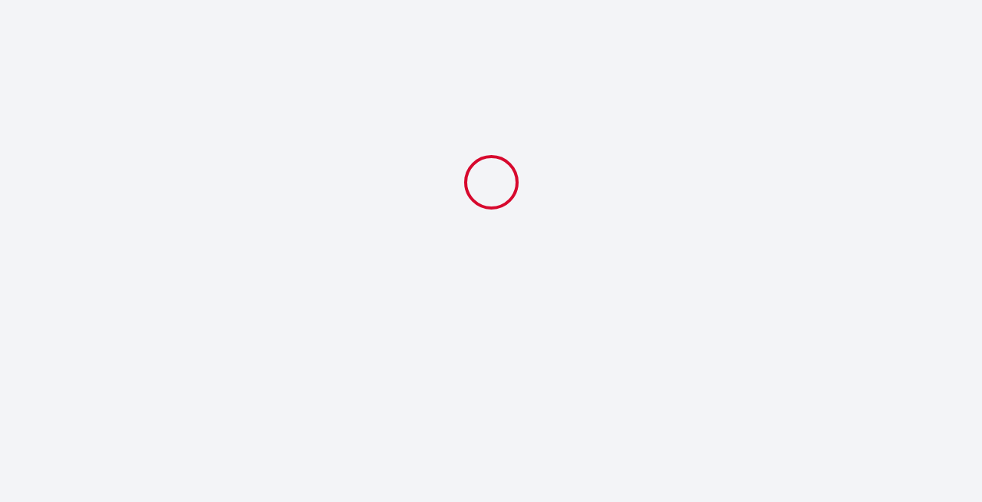
select select
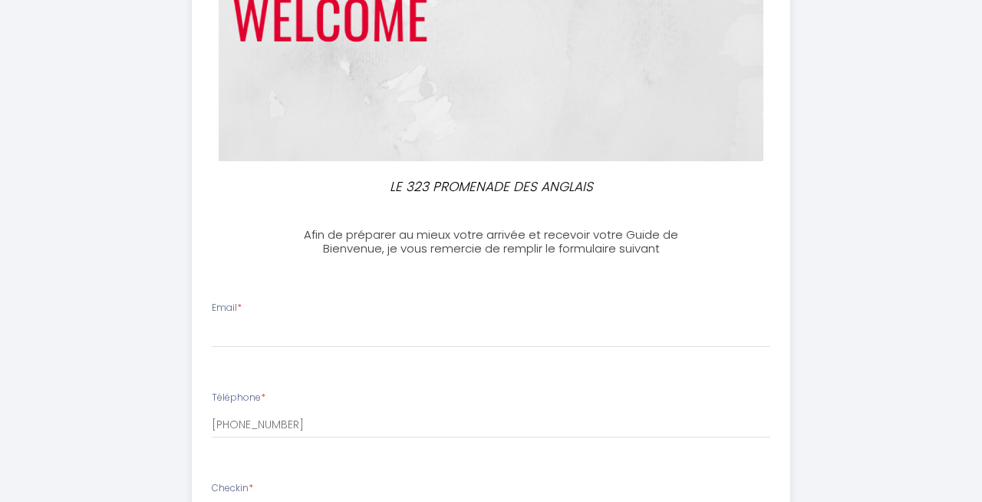
scroll to position [240, 0]
click at [283, 315] on div "Email *" at bounding box center [491, 326] width 578 height 48
click at [227, 311] on label "Email *" at bounding box center [227, 309] width 30 height 15
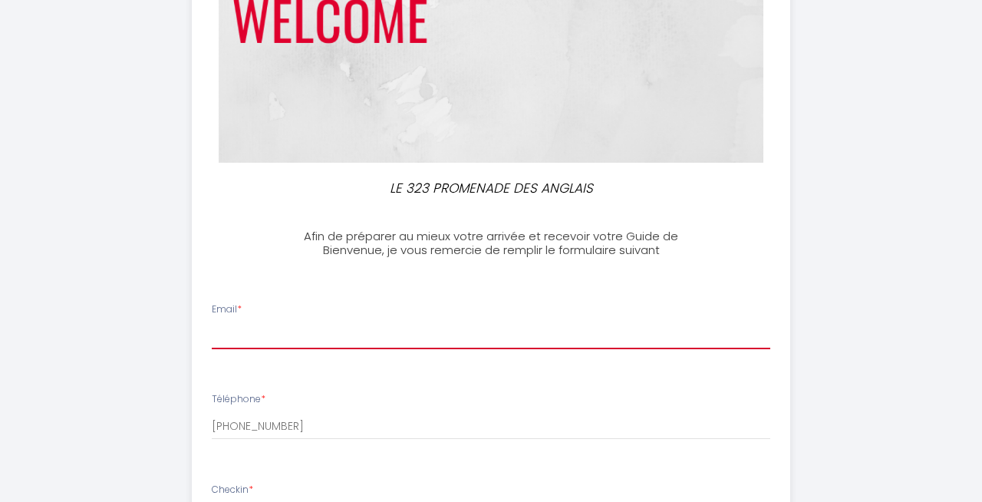
click at [227, 321] on input "Email *" at bounding box center [491, 335] width 558 height 28
type input "[EMAIL_ADDRESS][DOMAIN_NAME]"
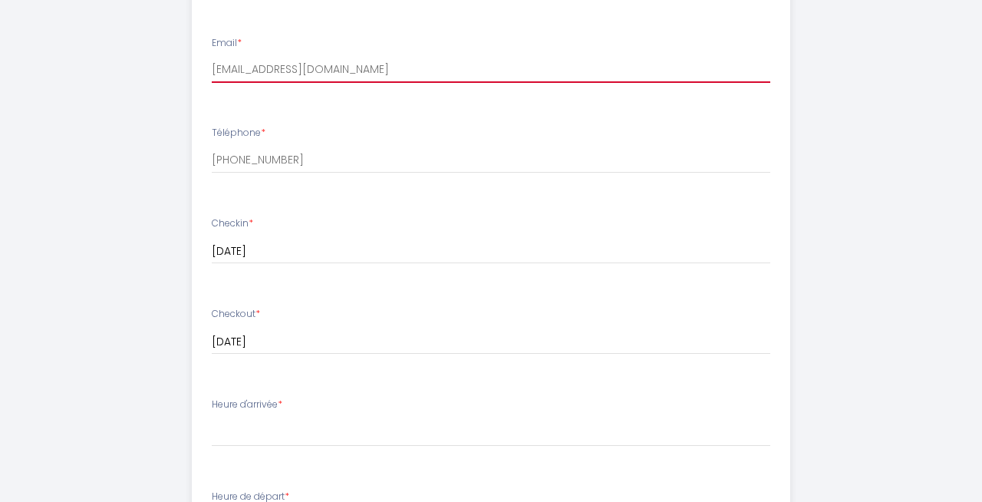
scroll to position [508, 0]
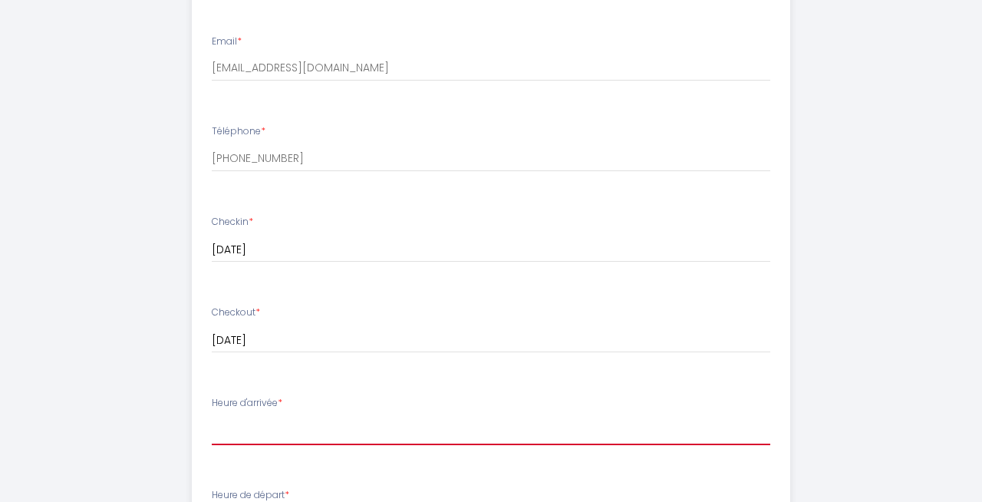
click at [302, 419] on select "17:00 17:30 18:00 18:30 19:00 19:30 20:00 20:30 21:00 21:30 22:00 22:30 23:00" at bounding box center [491, 430] width 558 height 29
click at [248, 433] on select "17:00 17:30 18:00 18:30 19:00 19:30 20:00 20:30 21:00 21:30 22:00 22:30 23:00" at bounding box center [491, 430] width 558 height 29
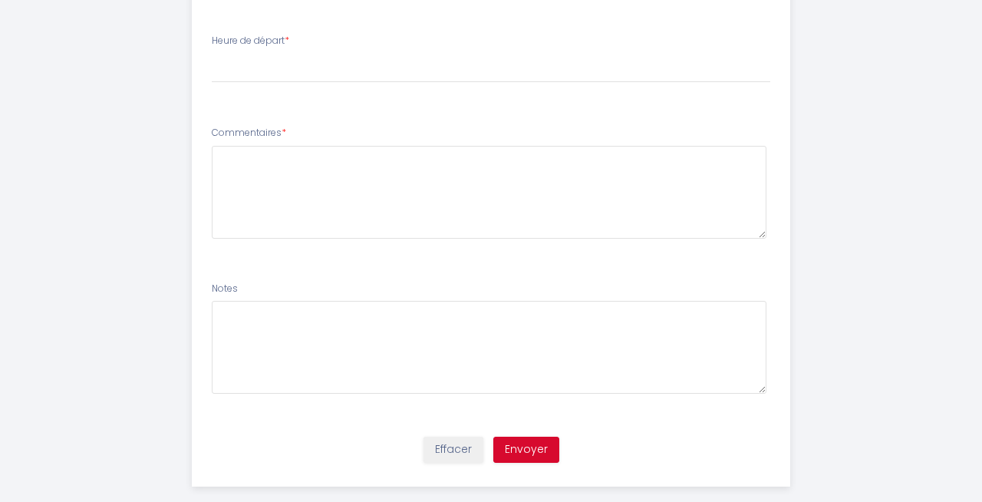
scroll to position [961, 0]
click at [515, 448] on button "Envoyer" at bounding box center [526, 450] width 66 height 26
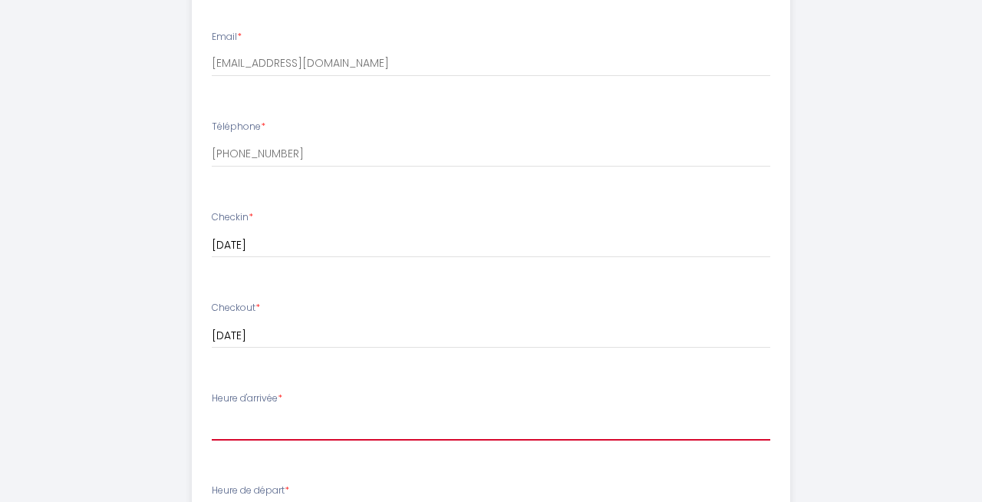
scroll to position [479, 0]
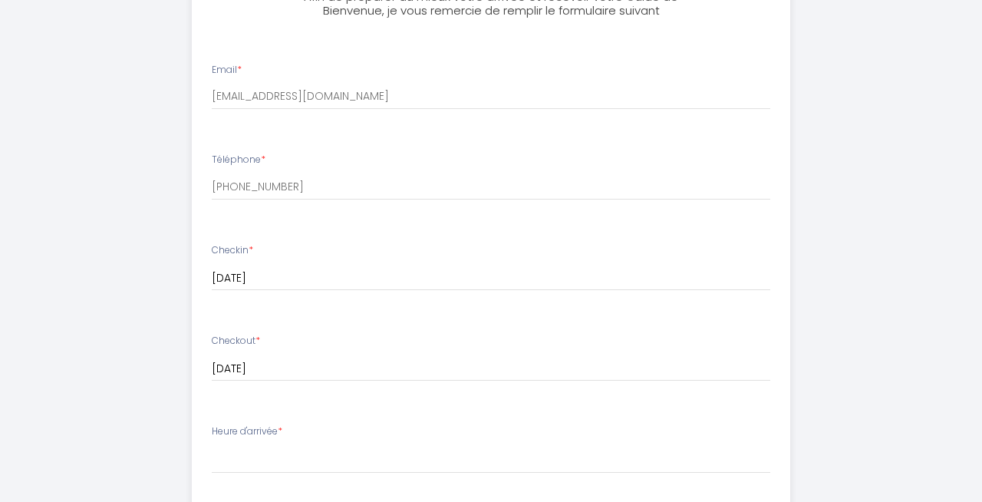
click at [331, 423] on li "Heure d'arrivée * 17:00 17:30 18:00 18:30 19:00 19:30 20:00 20:30 21:00 21:30 2…" at bounding box center [491, 456] width 597 height 83
click at [255, 434] on label "Heure d'arrivée *" at bounding box center [247, 431] width 71 height 15
click at [255, 429] on label "Heure d'arrivée *" at bounding box center [247, 431] width 71 height 15
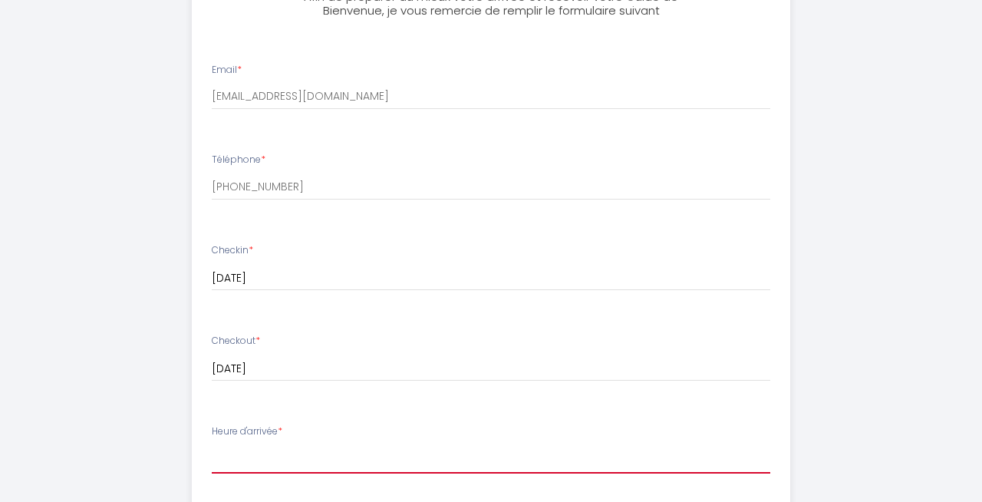
click at [250, 447] on select "17:00 17:30 18:00 18:30 19:00 19:30 20:00 20:30 21:00 21:30 22:00 22:30 23:00" at bounding box center [491, 458] width 558 height 29
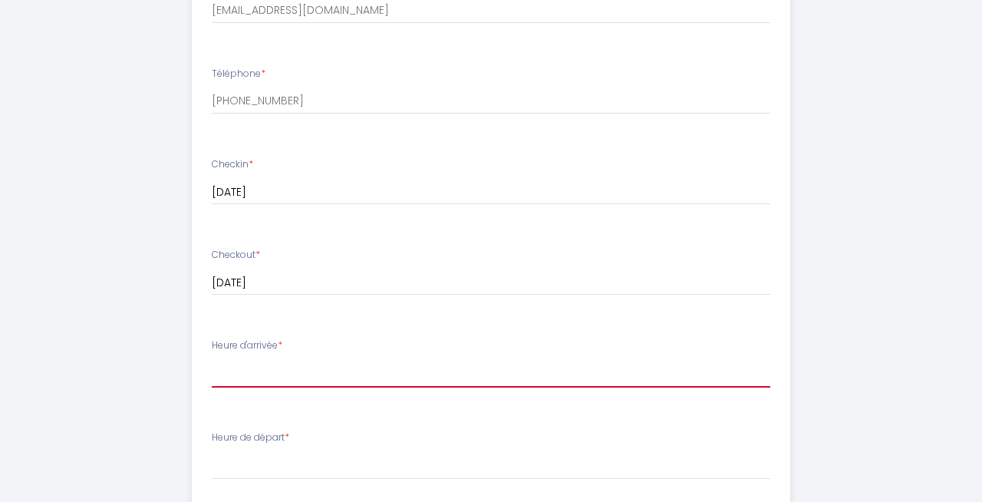
scroll to position [568, 0]
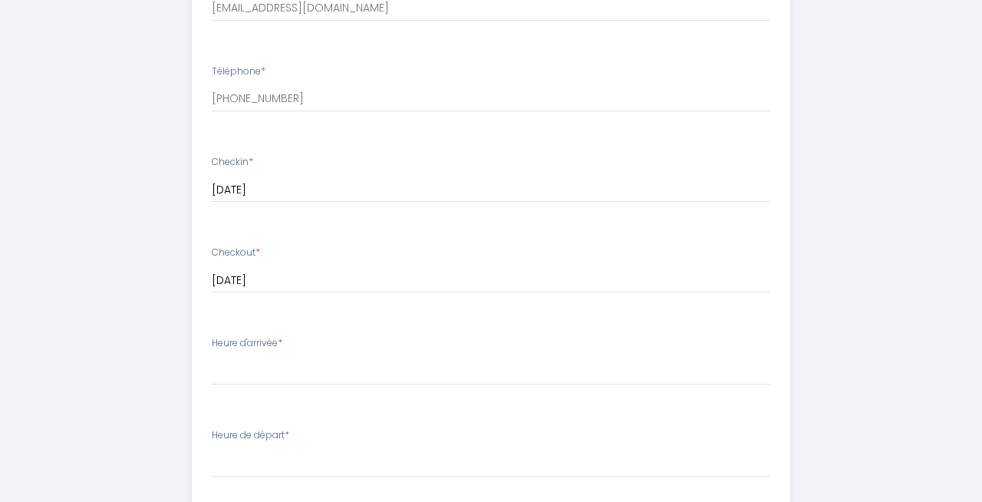
click at [270, 353] on div "Heure d'arrivée * 17:00 17:30 18:00 18:30 19:00 19:30 20:00 20:30 21:00 21:30 2…" at bounding box center [491, 360] width 558 height 49
click at [270, 344] on label "Heure d'arrivée *" at bounding box center [247, 343] width 71 height 15
click at [268, 361] on select "17:00 17:30 18:00 18:30 19:00 19:30 20:00 20:30 21:00 21:30 22:00 22:30 23:00" at bounding box center [491, 370] width 558 height 29
click at [262, 369] on select "17:00 17:30 18:00 18:30 19:00 19:30 20:00 20:30 21:00 21:30 22:00 22:30 23:00" at bounding box center [491, 370] width 558 height 29
select select "17:00"
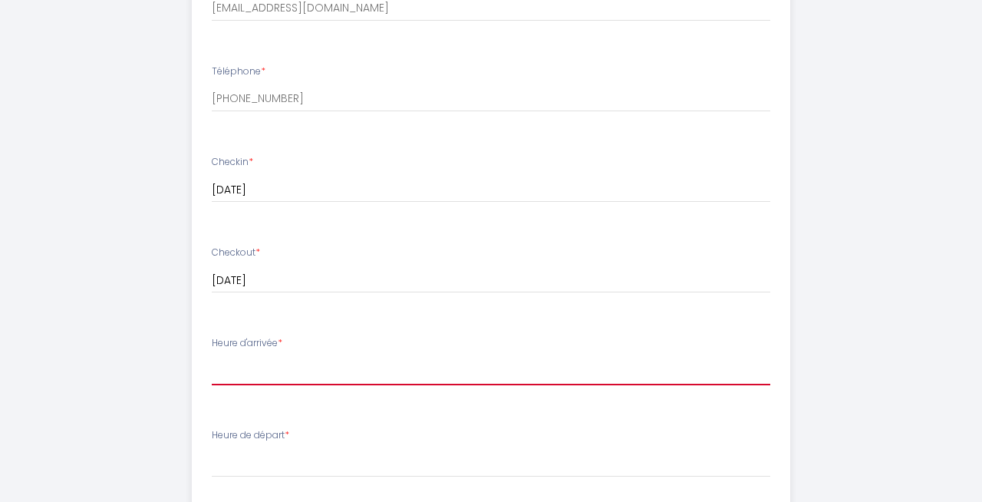
click at [212, 356] on select "17:00 17:30 18:00 18:30 19:00 19:30 20:00 20:30 21:00 21:30 22:00 22:30 23:00" at bounding box center [491, 370] width 558 height 29
click at [249, 370] on select "17:00 17:30 18:00 18:30 19:00 19:30 20:00 20:30 21:00 21:30 22:00 22:30 23:00" at bounding box center [491, 370] width 558 height 29
click at [291, 373] on select "17:00 17:30 18:00 18:30 19:00 19:30 20:00 20:30 21:00 21:30 22:00 22:30 23:00" at bounding box center [491, 370] width 558 height 29
click at [212, 356] on select "17:00 17:30 18:00 18:30 19:00 19:30 20:00 20:30 21:00 21:30 22:00 22:30 23:00" at bounding box center [491, 370] width 558 height 29
click at [244, 366] on select "17:00 17:30 18:00 18:30 19:00 19:30 20:00 20:30 21:00 21:30 22:00 22:30 23:00" at bounding box center [491, 370] width 558 height 29
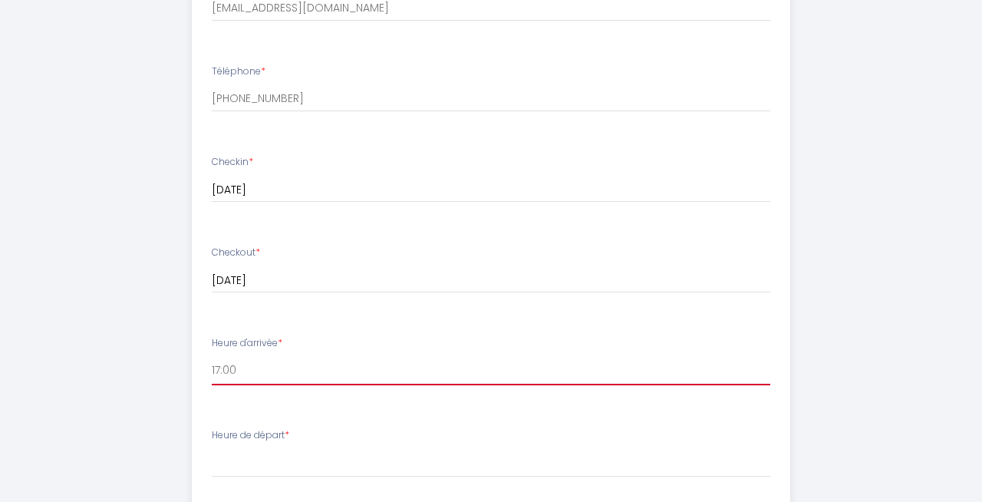
click at [212, 356] on select "17:00 17:30 18:00 18:30 19:00 19:30 20:00 20:30 21:00 21:30 22:00 22:30 23:00" at bounding box center [491, 370] width 558 height 29
click at [244, 366] on select "17:00 17:30 18:00 18:30 19:00 19:30 20:00 20:30 21:00 21:30 22:00 22:30 23:00" at bounding box center [491, 370] width 558 height 29
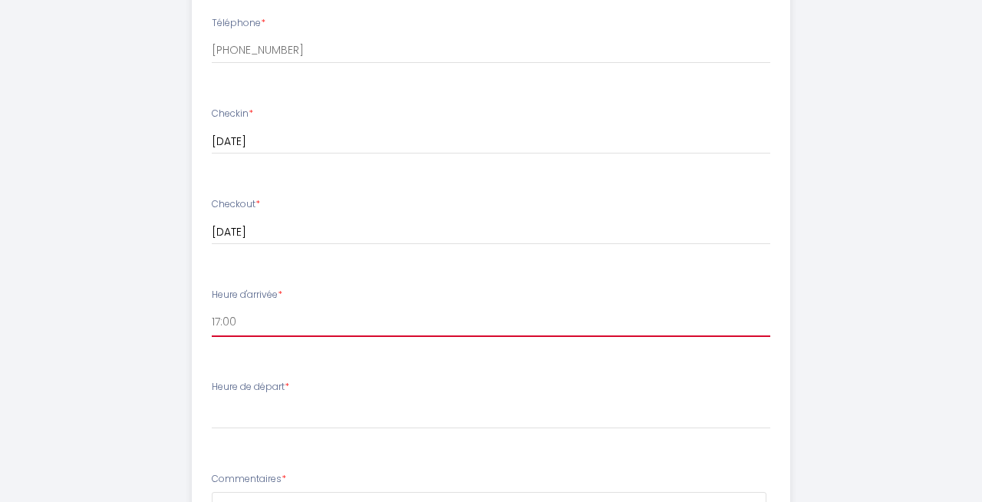
scroll to position [615, 0]
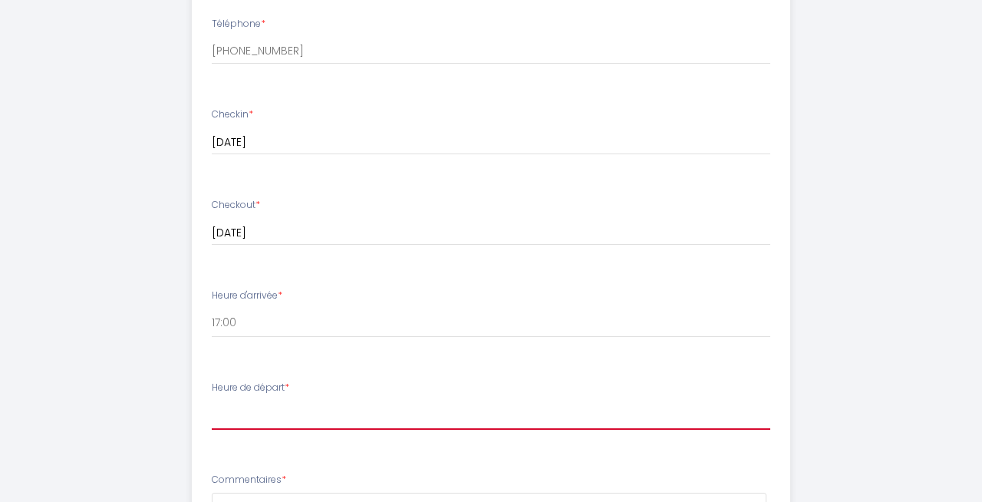
click at [256, 410] on select "00:00 00:30 01:00 01:30 02:00 02:30 03:00 03:30 04:00 04:30 05:00 05:30 06:00 0…" at bounding box center [491, 414] width 558 height 29
select select "10:00"
click at [212, 400] on select "00:00 00:30 01:00 01:30 02:00 02:30 03:00 03:30 04:00 04:30 05:00 05:30 06:00 0…" at bounding box center [491, 414] width 558 height 29
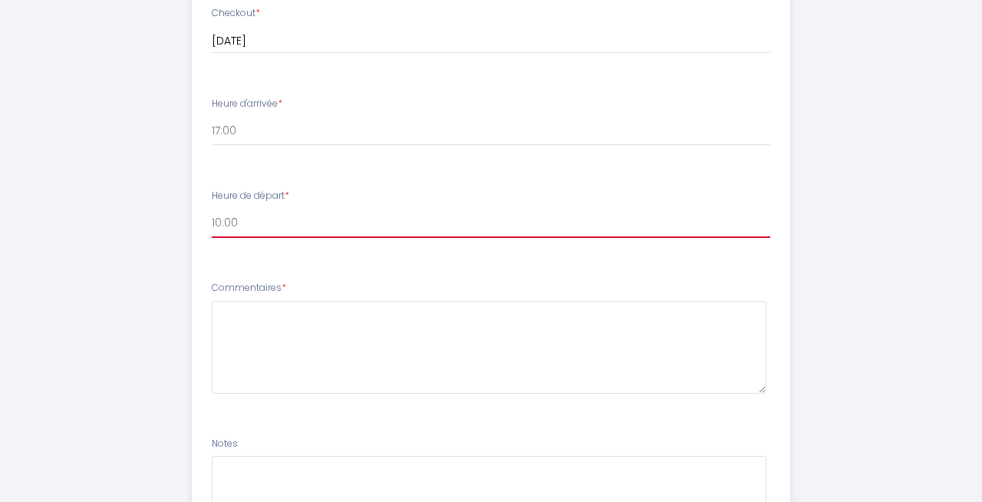
scroll to position [811, 0]
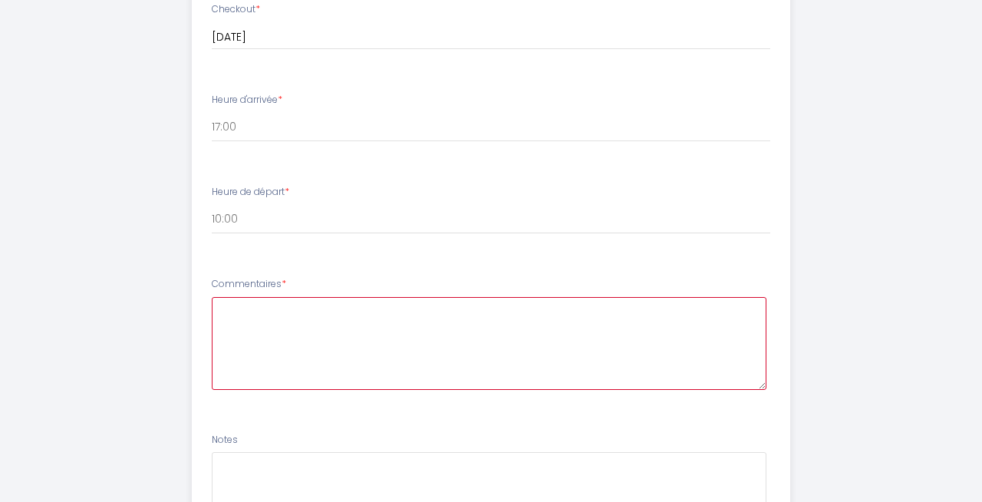
click at [252, 347] on textarea at bounding box center [489, 343] width 555 height 93
type textarea "."
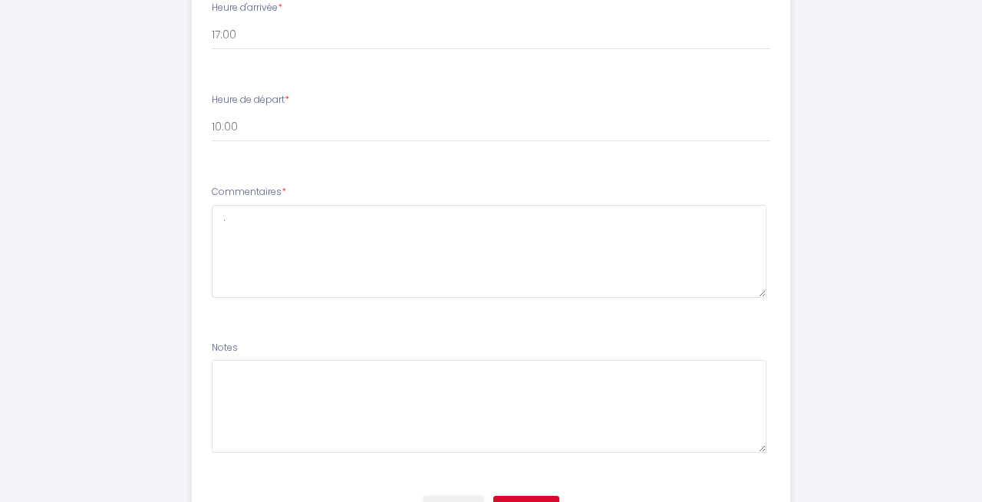
scroll to position [985, 0]
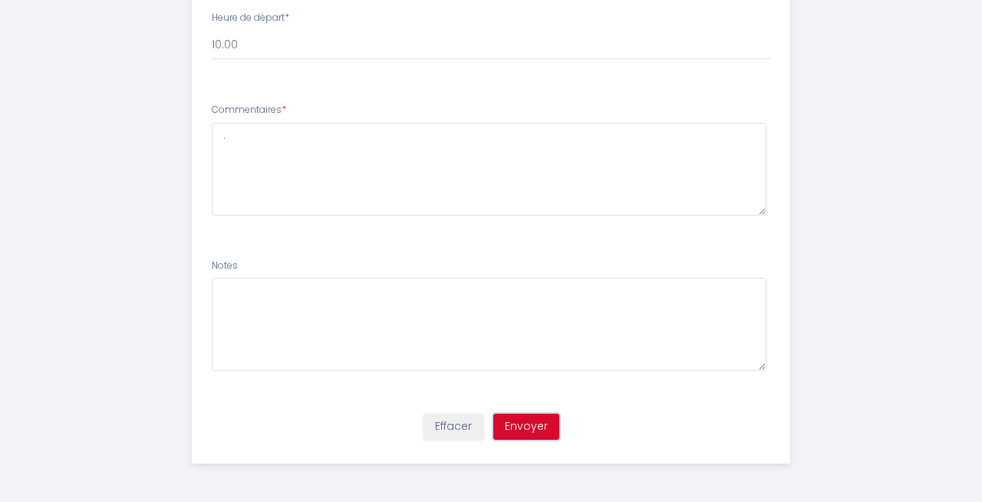
click at [507, 419] on button "Envoyer" at bounding box center [526, 426] width 66 height 26
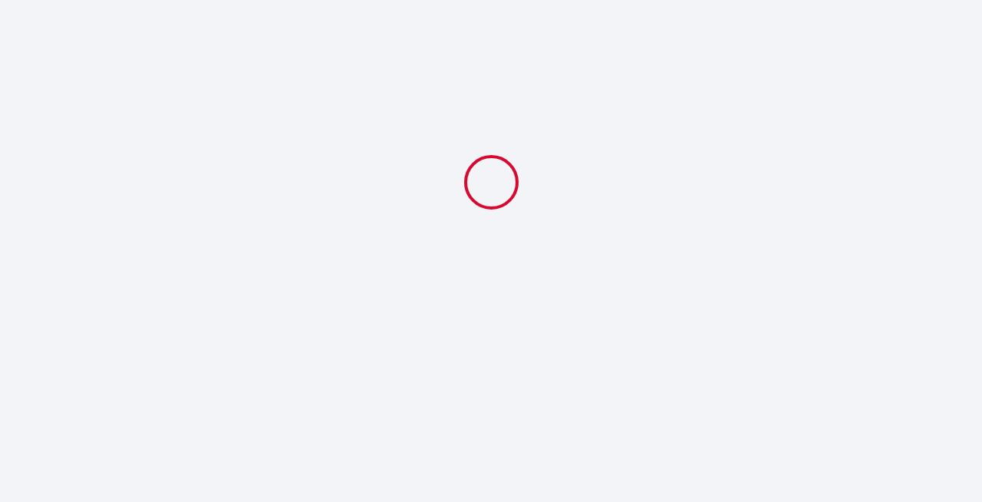
select select "10:00"
